Goal: Task Accomplishment & Management: Manage account settings

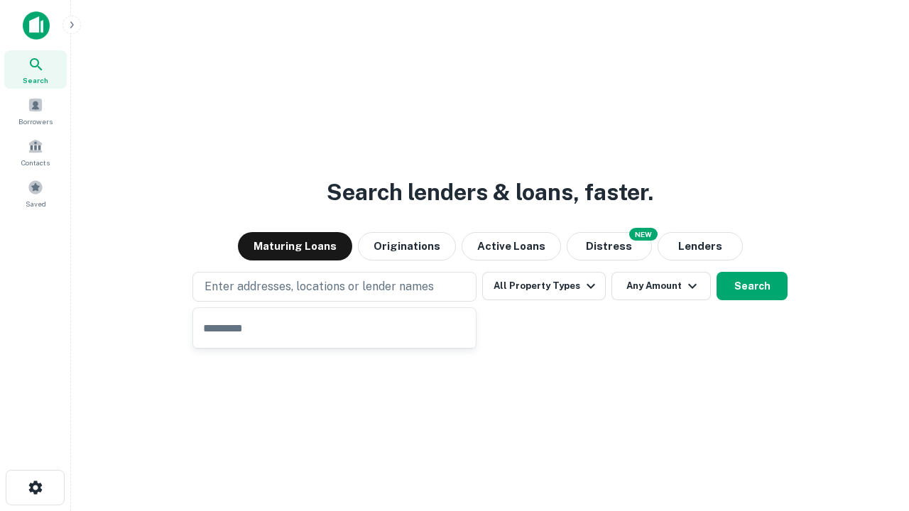
type input "**********"
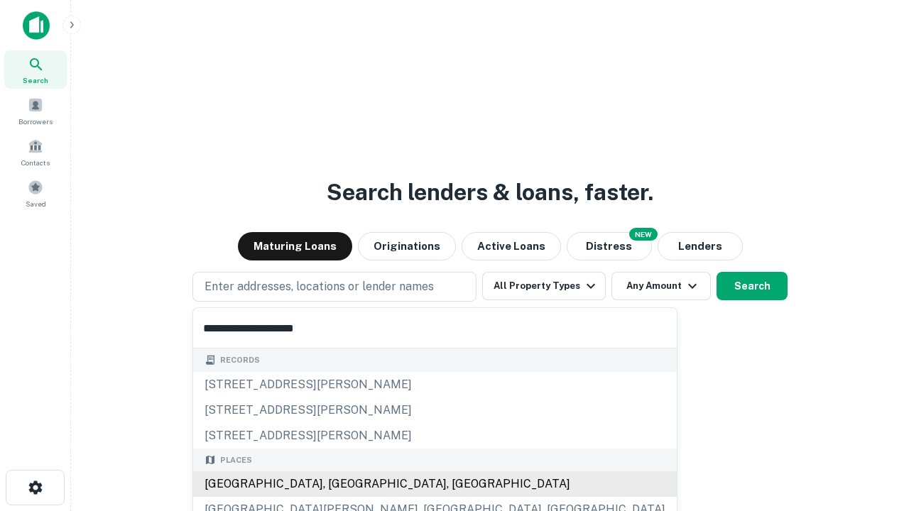
click at [339, 484] on div "[GEOGRAPHIC_DATA], [GEOGRAPHIC_DATA], [GEOGRAPHIC_DATA]" at bounding box center [434, 484] width 483 height 26
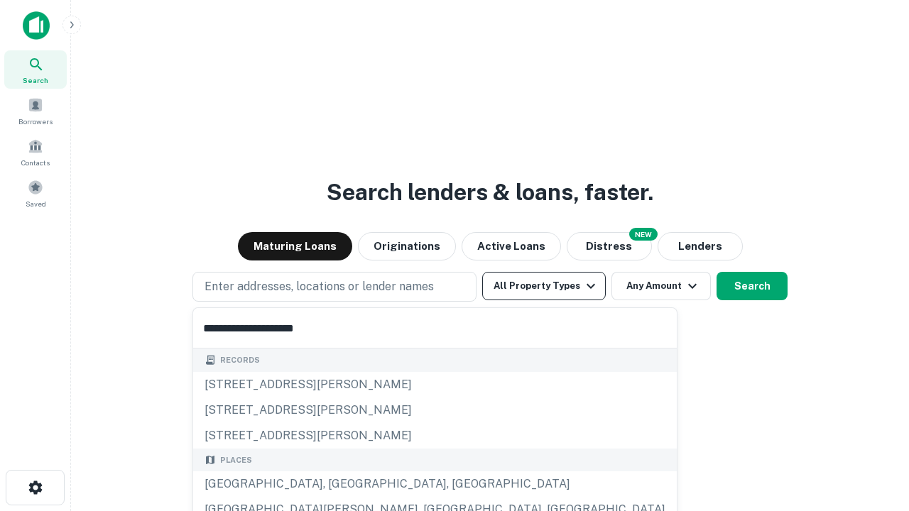
click at [544, 286] on button "All Property Types" at bounding box center [544, 286] width 124 height 28
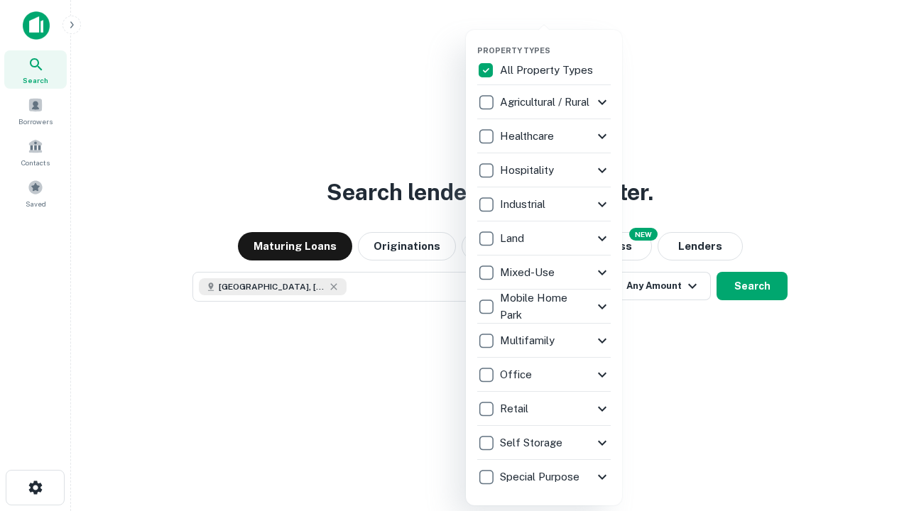
click at [555, 41] on button "button" at bounding box center [555, 41] width 156 height 1
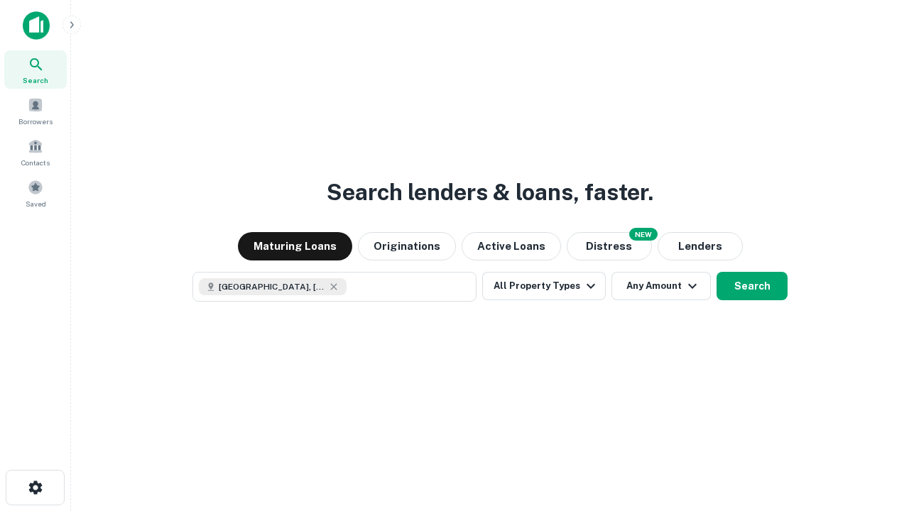
scroll to position [23, 0]
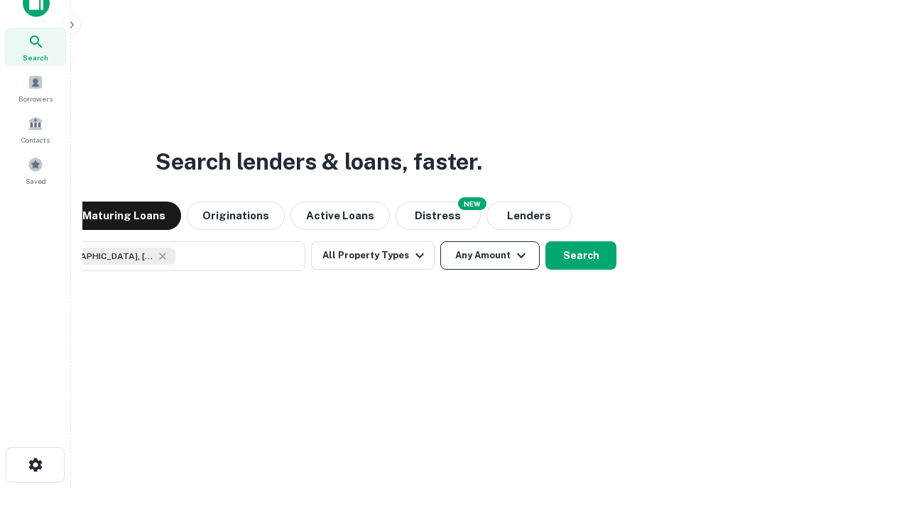
click at [440, 241] on button "Any Amount" at bounding box center [489, 255] width 99 height 28
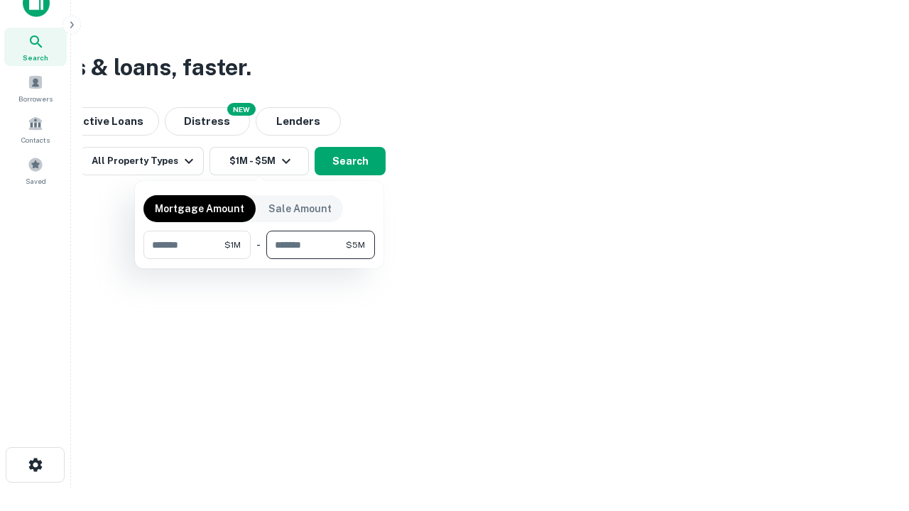
type input "*******"
click at [259, 259] on button "button" at bounding box center [258, 259] width 231 height 1
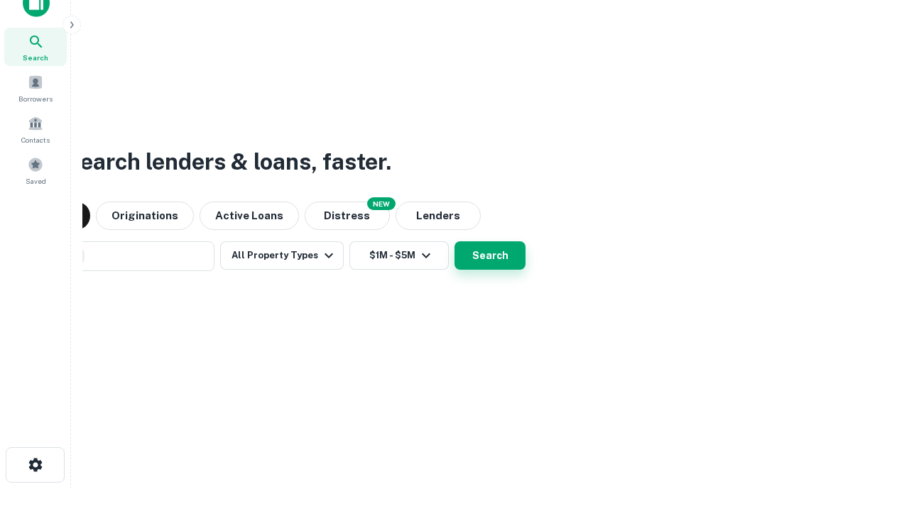
click at [454, 241] on button "Search" at bounding box center [489, 255] width 71 height 28
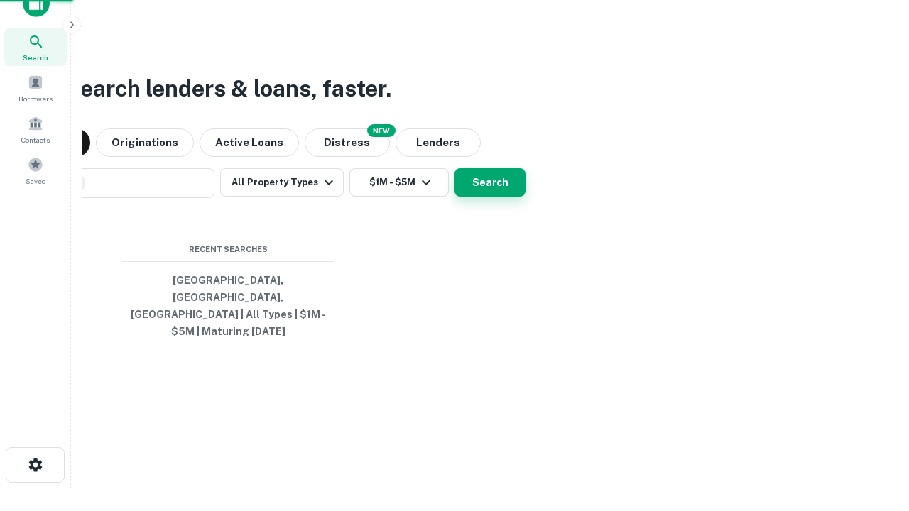
scroll to position [46, 402]
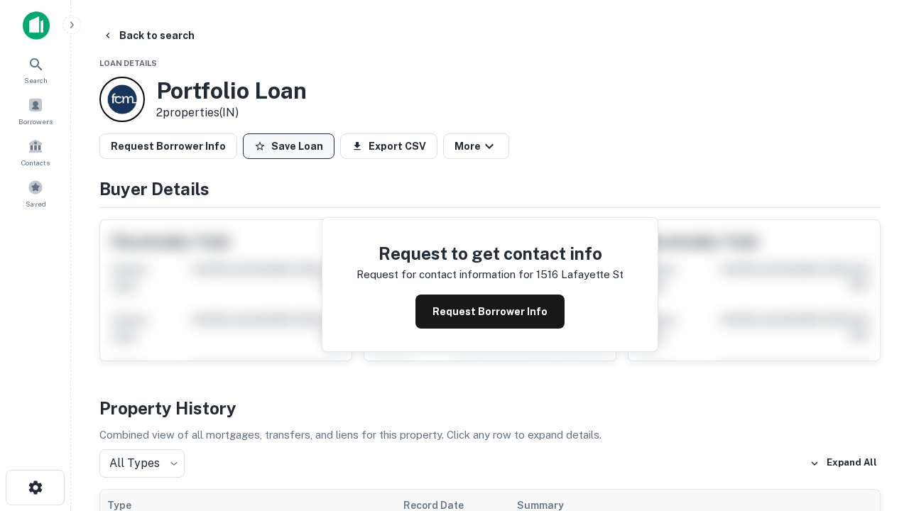
click at [288, 146] on button "Save Loan" at bounding box center [289, 146] width 92 height 26
click at [292, 146] on button "Loan Saved" at bounding box center [292, 146] width 98 height 26
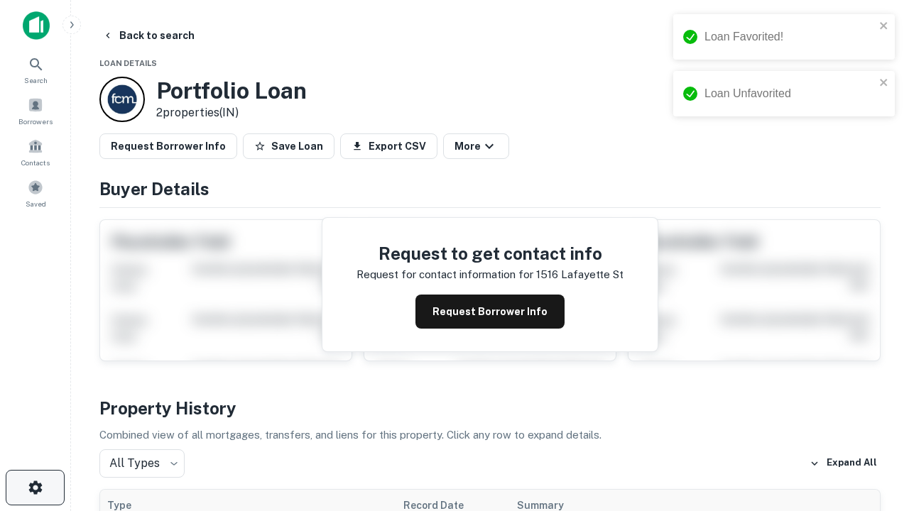
click at [35, 488] on icon "button" at bounding box center [35, 487] width 17 height 17
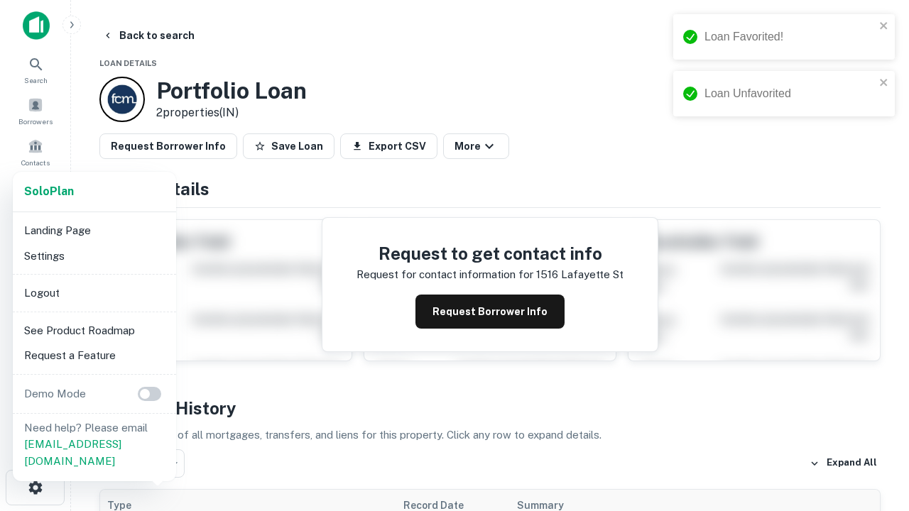
click at [94, 292] on li "Logout" at bounding box center [94, 293] width 152 height 26
